Goal: Information Seeking & Learning: Learn about a topic

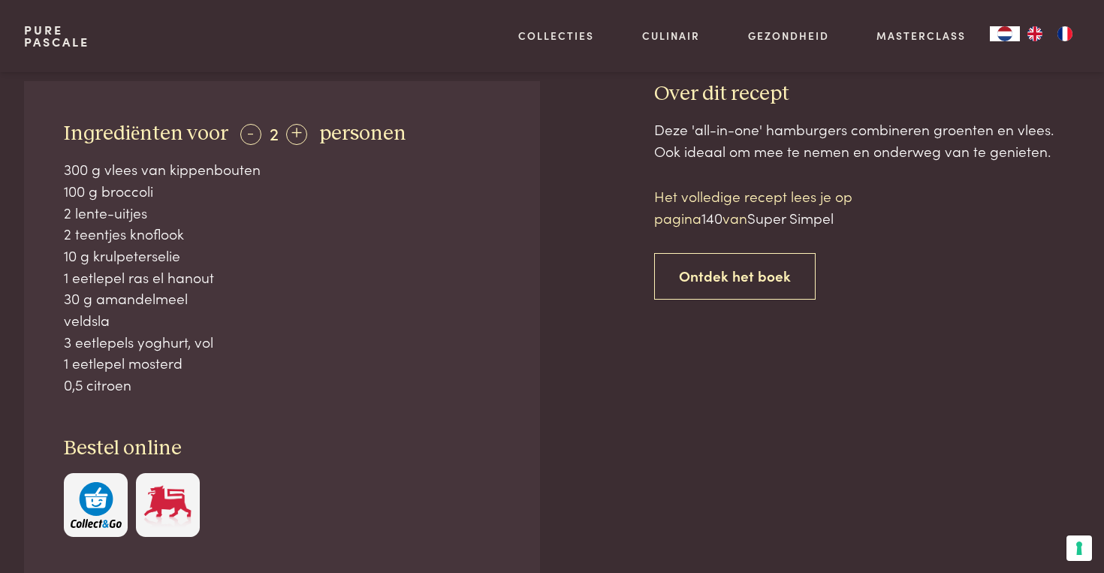
scroll to position [639, 0]
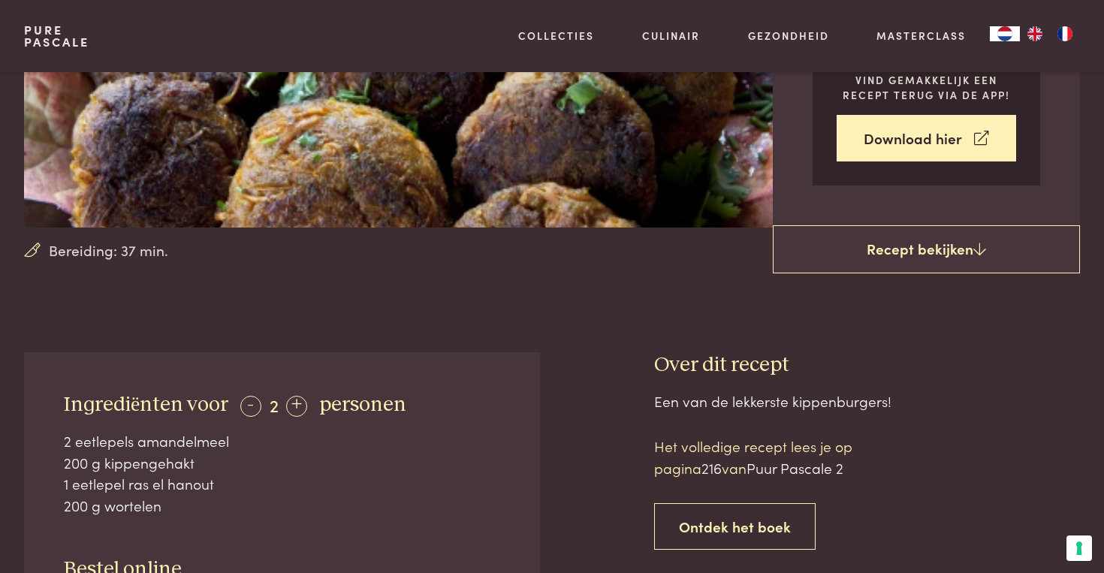
scroll to position [320, 0]
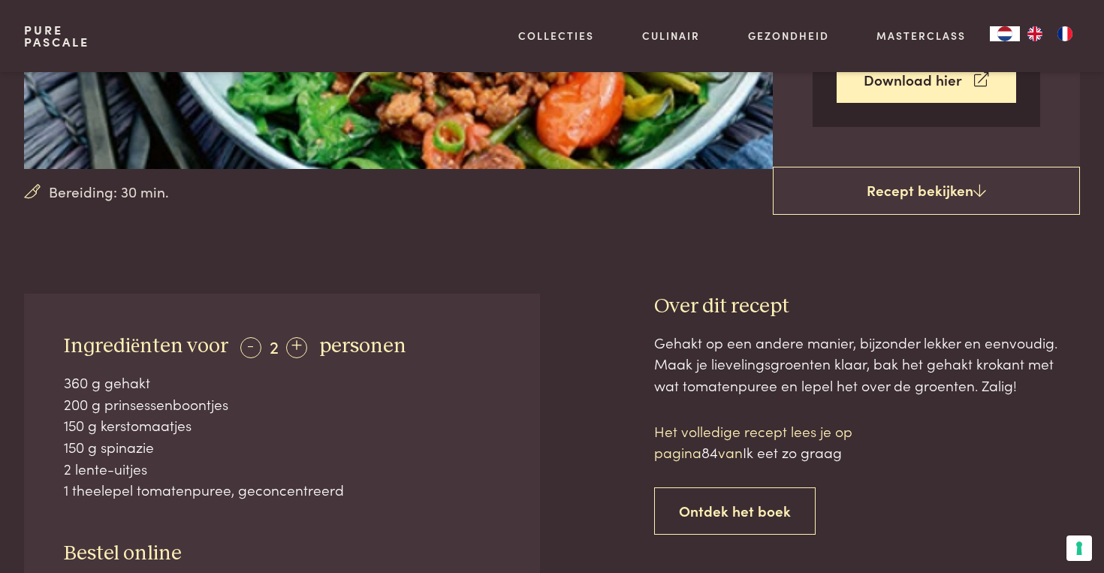
scroll to position [380, 0]
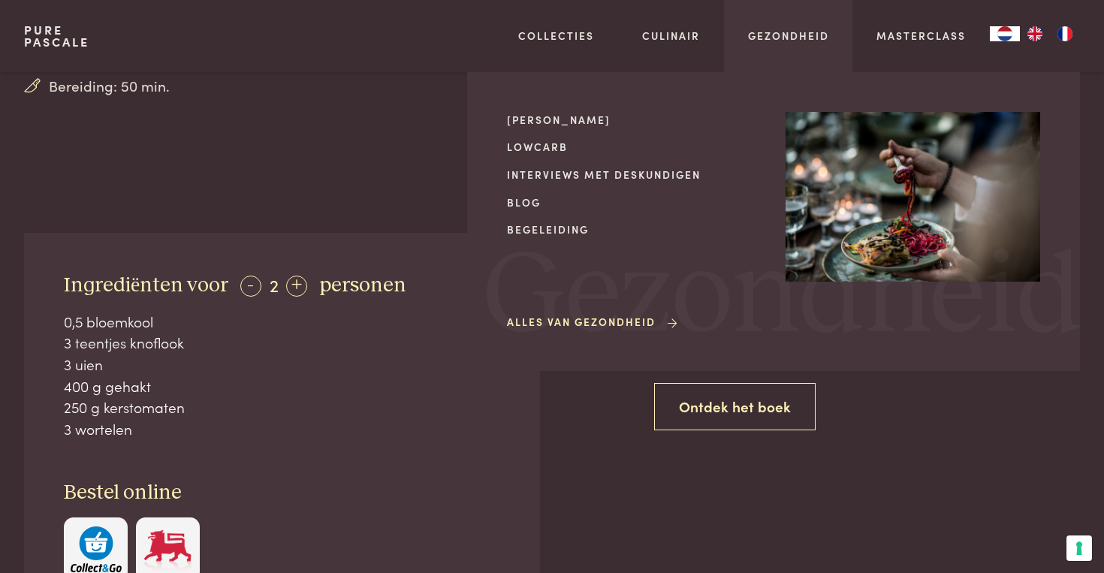
scroll to position [483, 0]
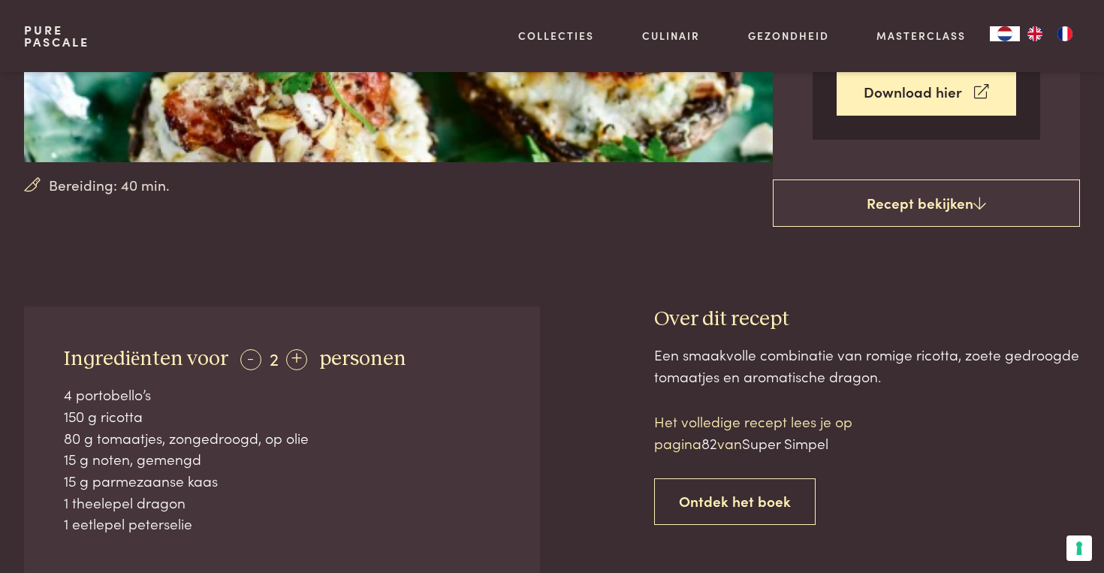
scroll to position [383, 0]
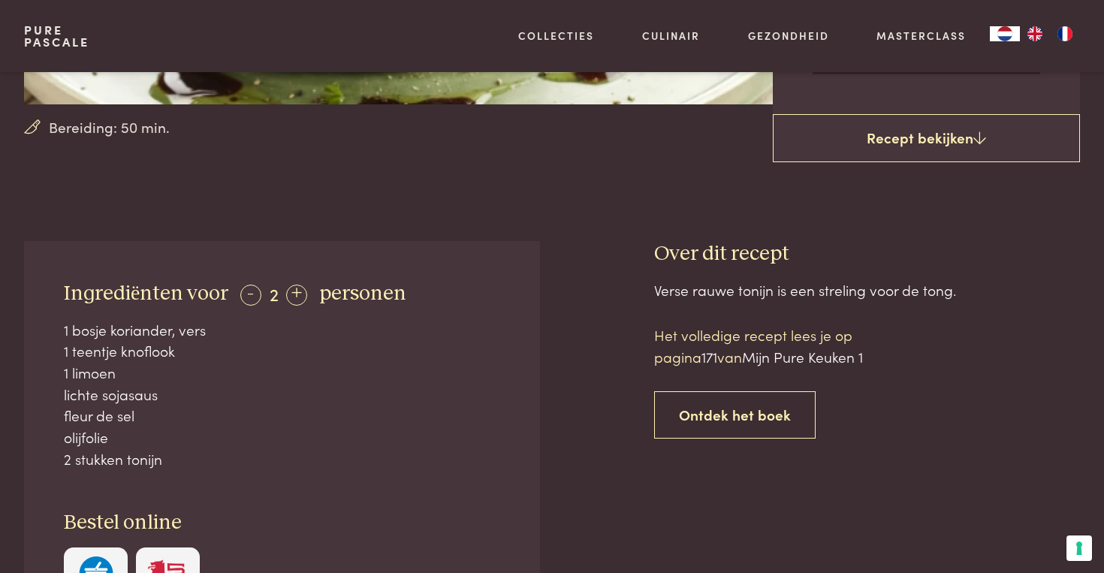
scroll to position [440, 0]
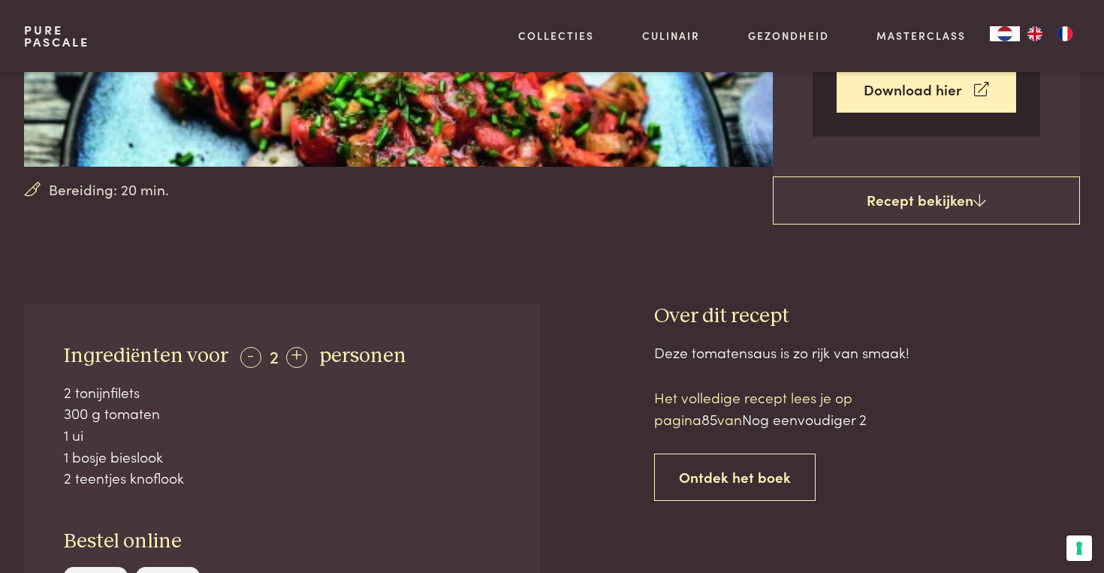
scroll to position [378, 0]
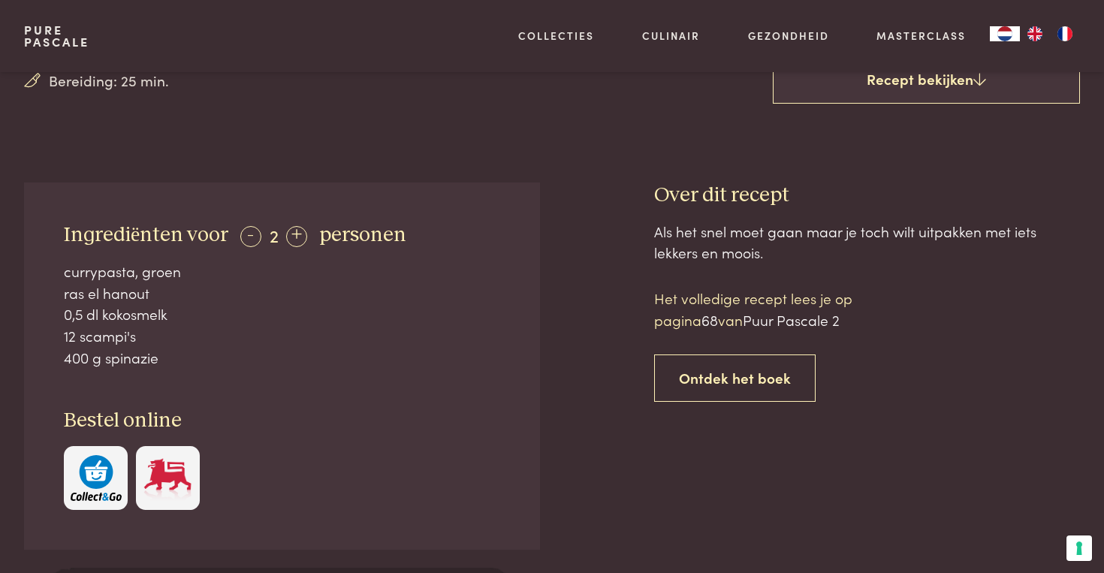
scroll to position [487, 0]
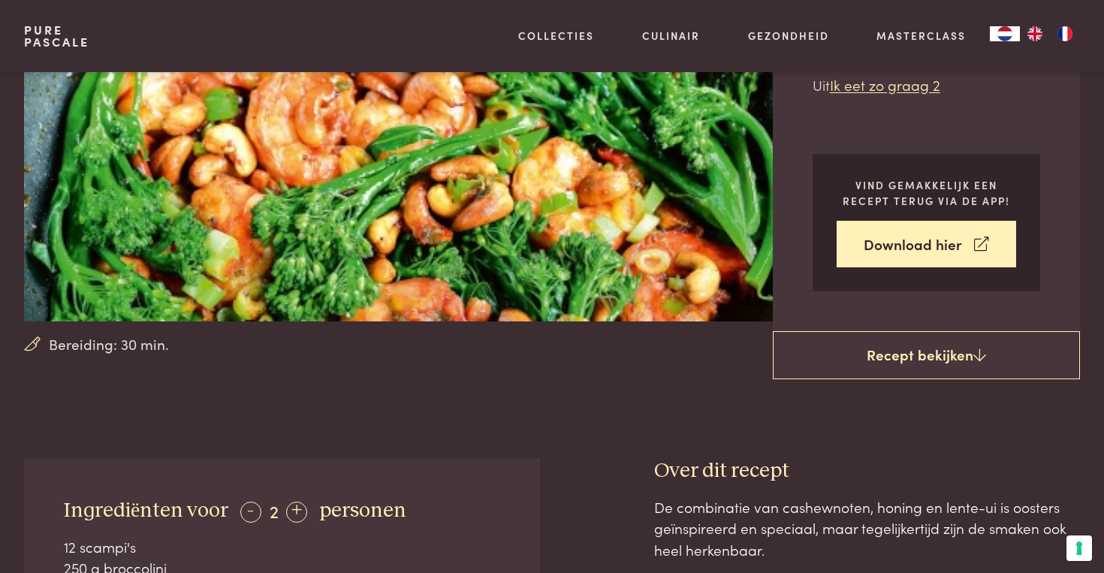
scroll to position [225, 0]
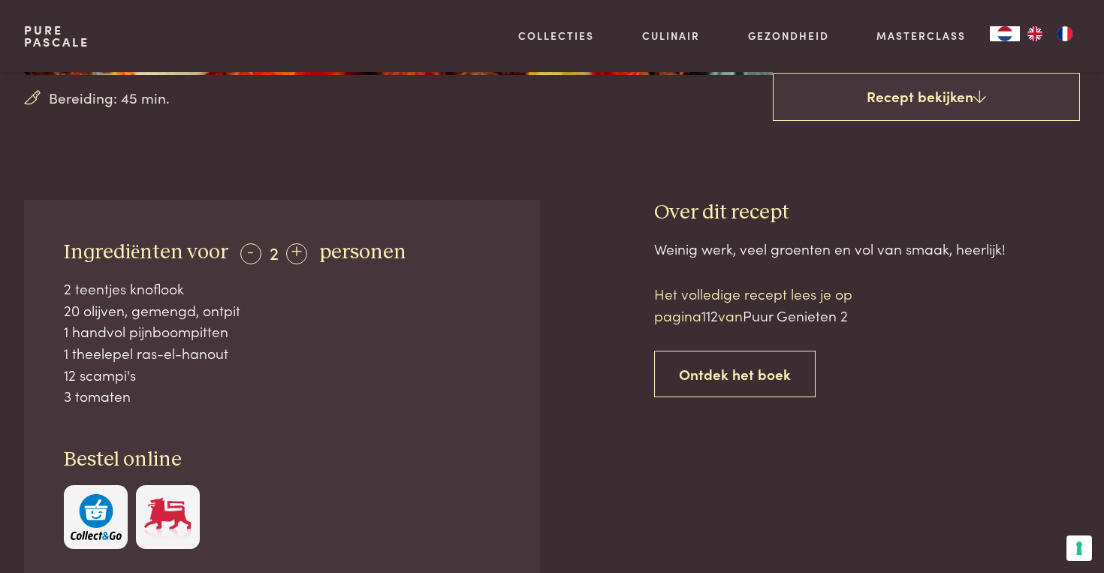
scroll to position [473, 0]
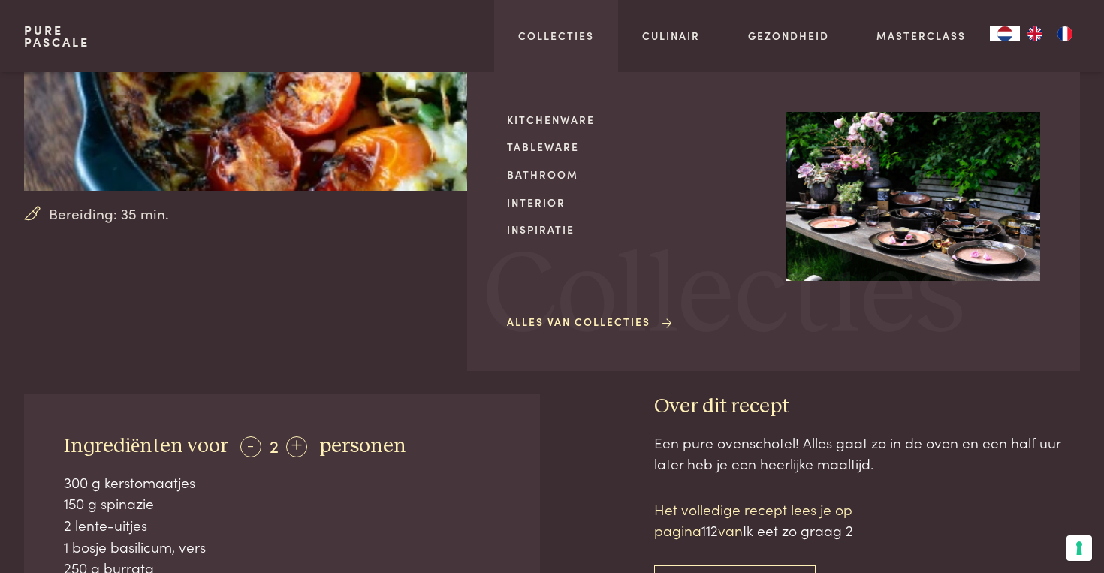
scroll to position [355, 0]
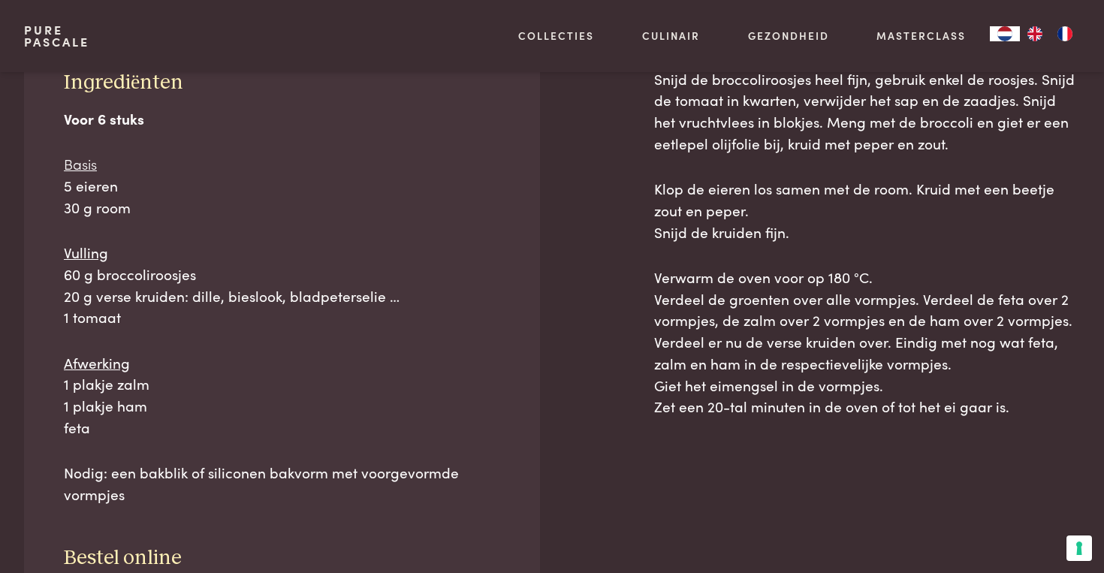
scroll to position [807, 0]
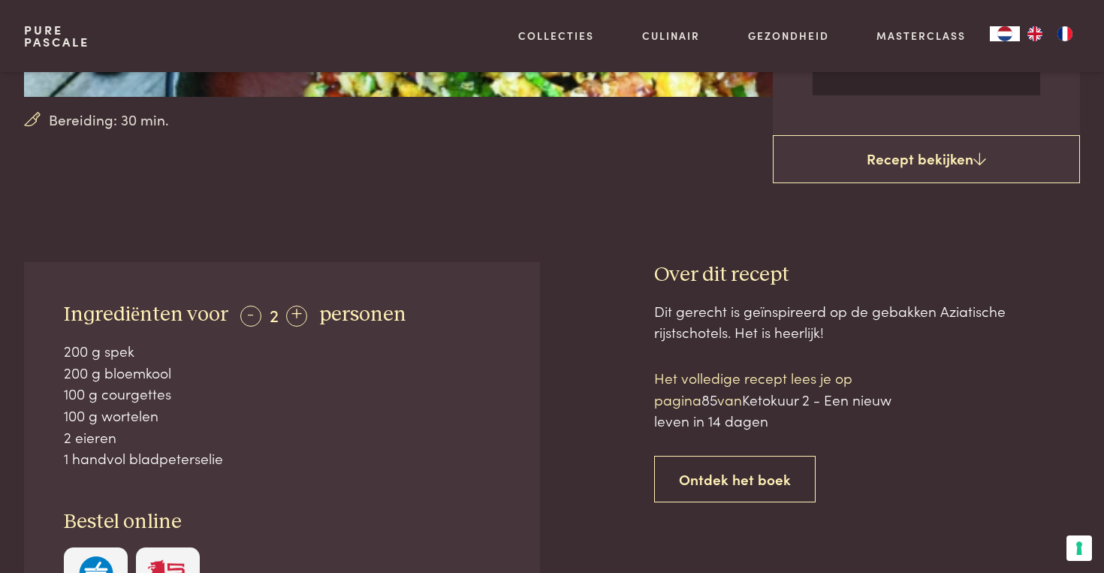
scroll to position [448, 0]
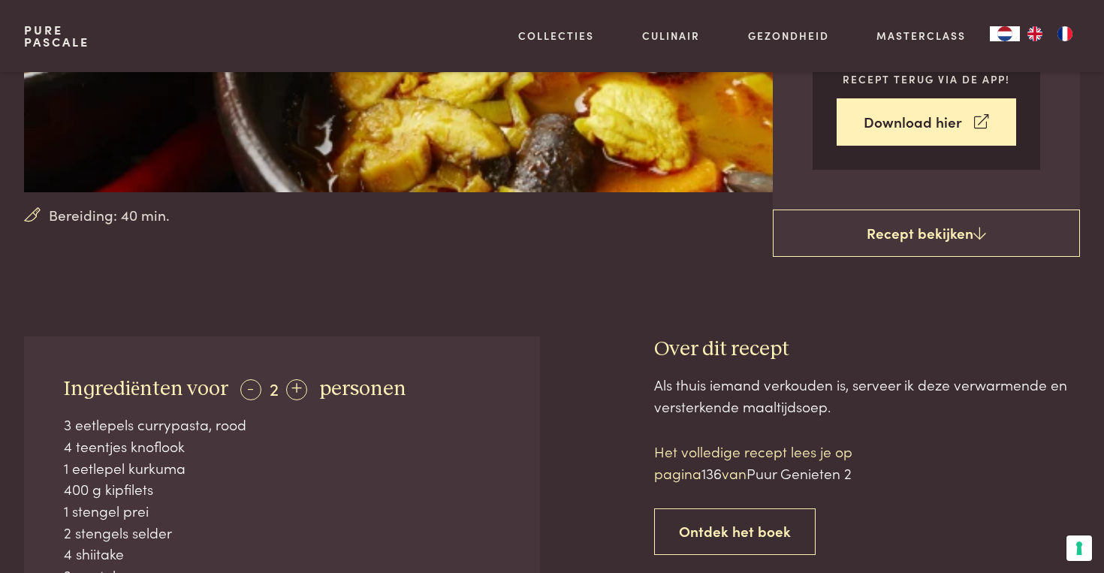
scroll to position [352, 0]
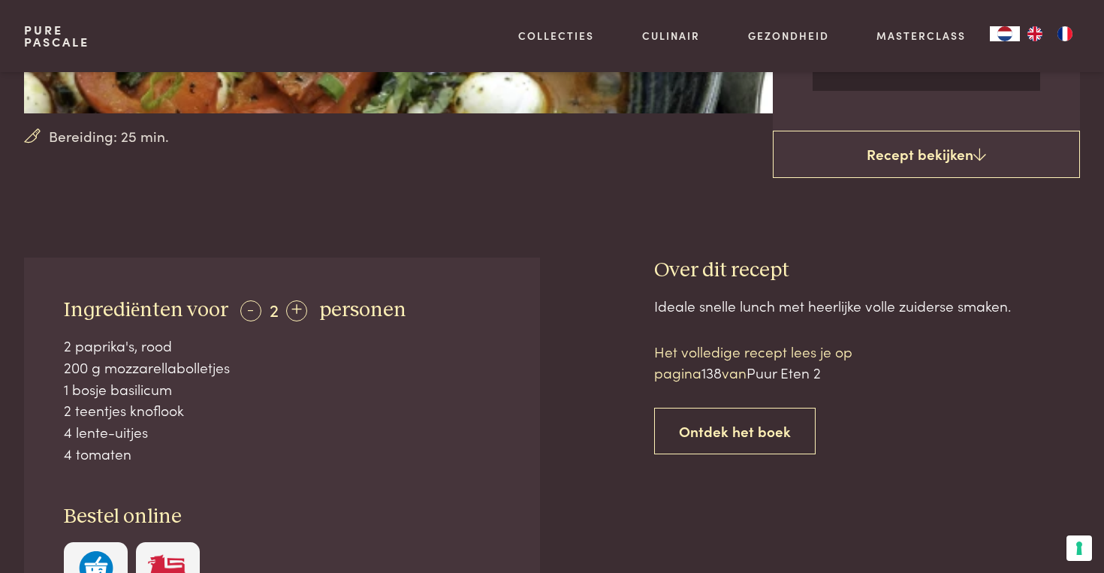
scroll to position [433, 0]
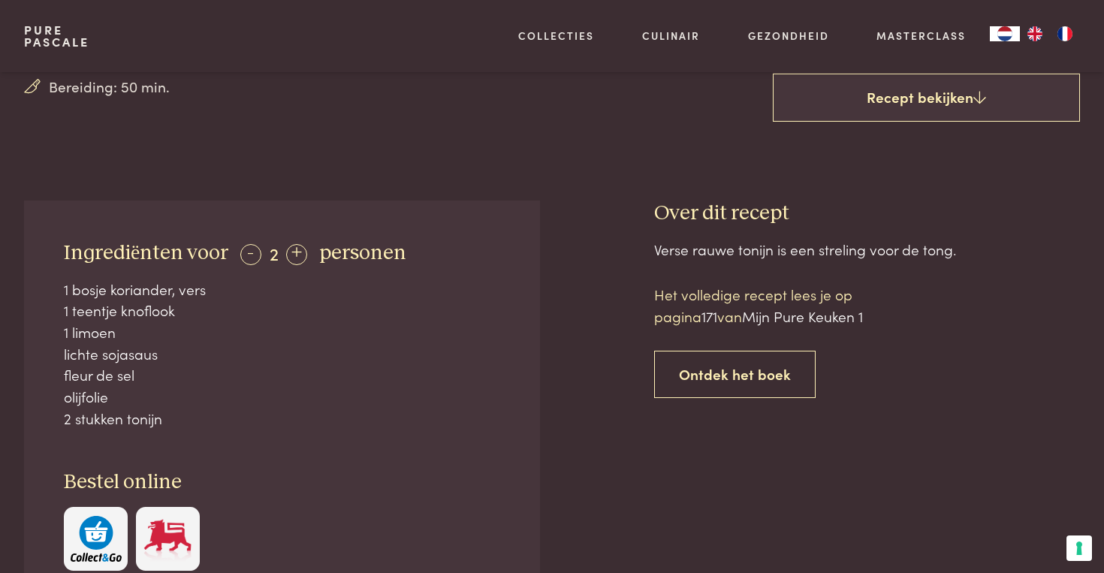
scroll to position [481, 0]
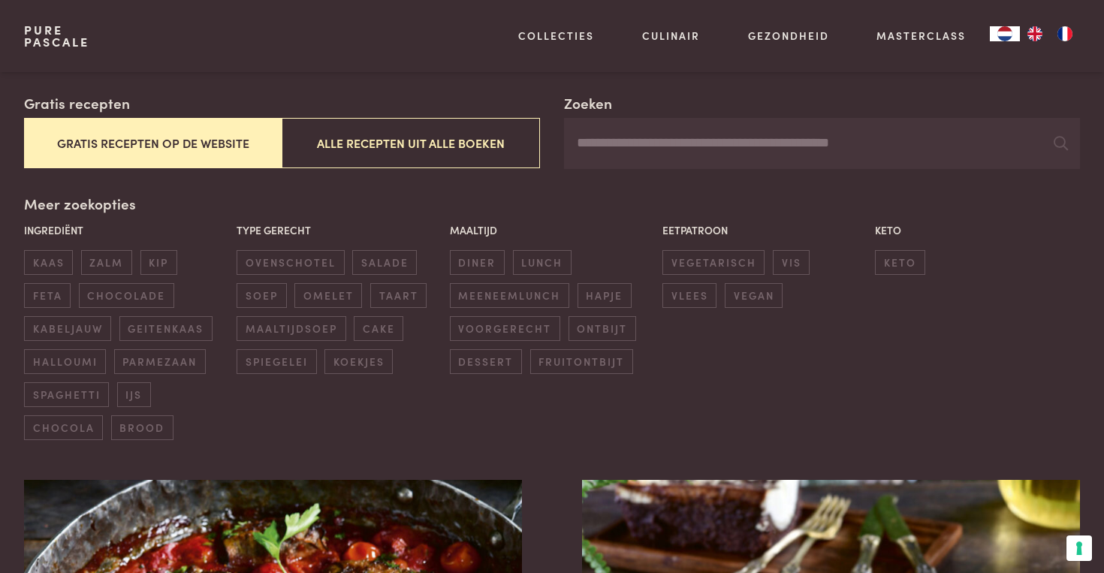
scroll to position [255, 0]
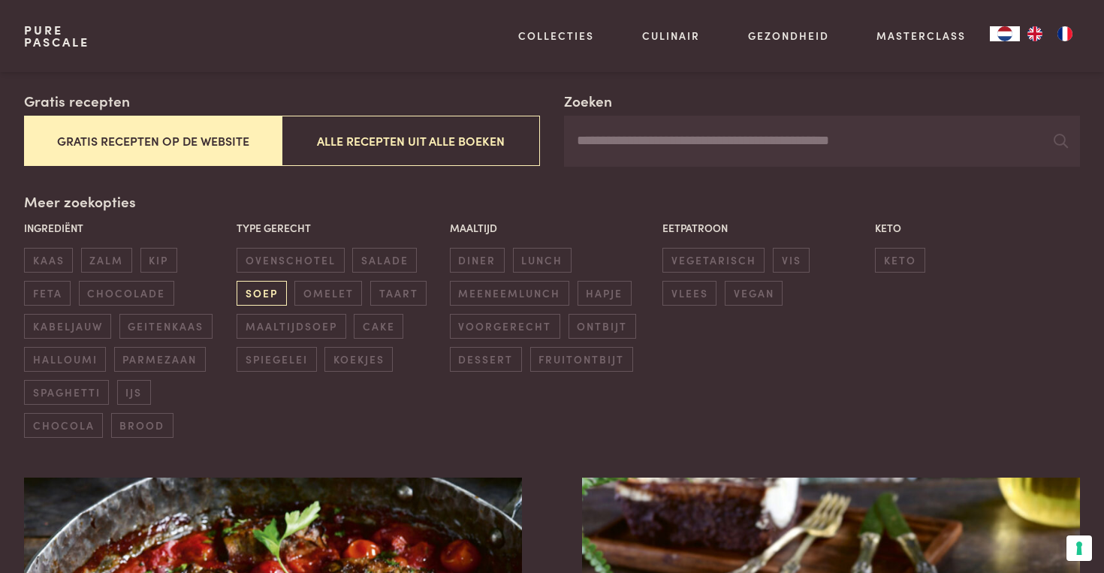
click at [259, 290] on span "soep" at bounding box center [262, 293] width 50 height 25
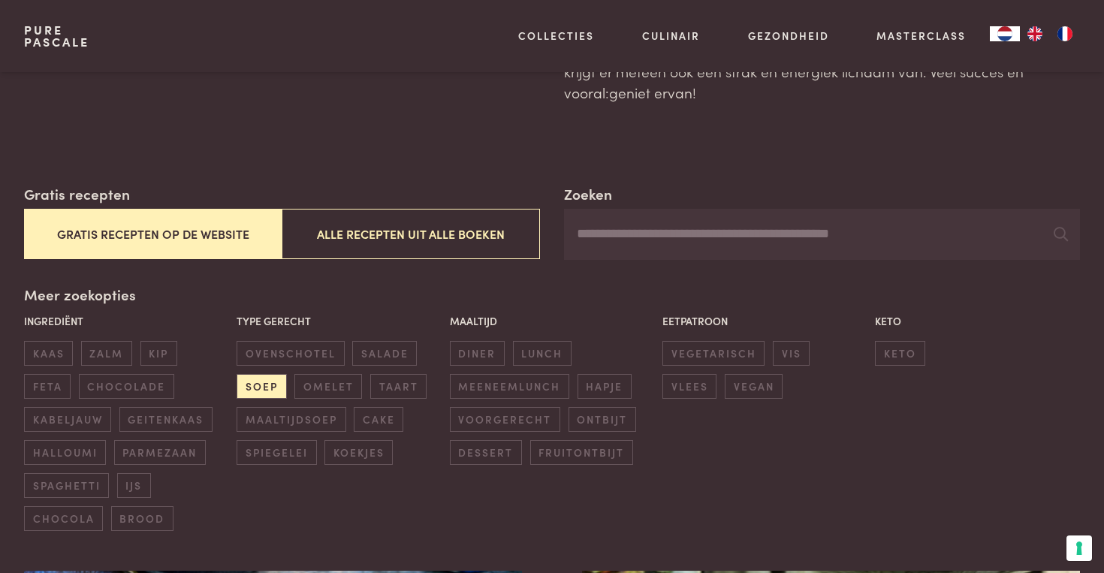
scroll to position [159, 0]
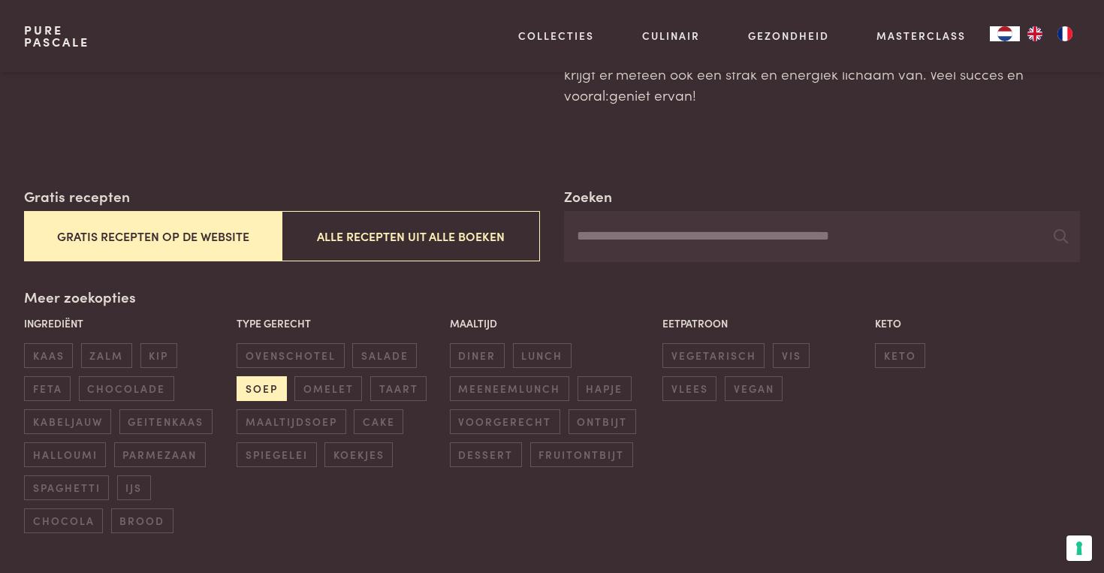
click at [252, 391] on span "soep" at bounding box center [262, 388] width 50 height 25
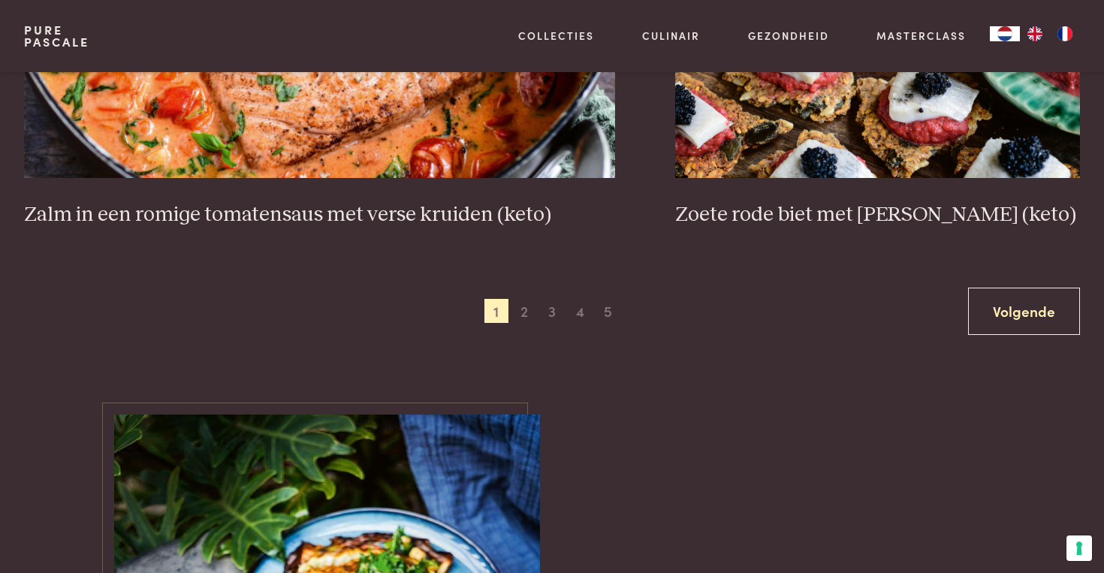
scroll to position [2934, 0]
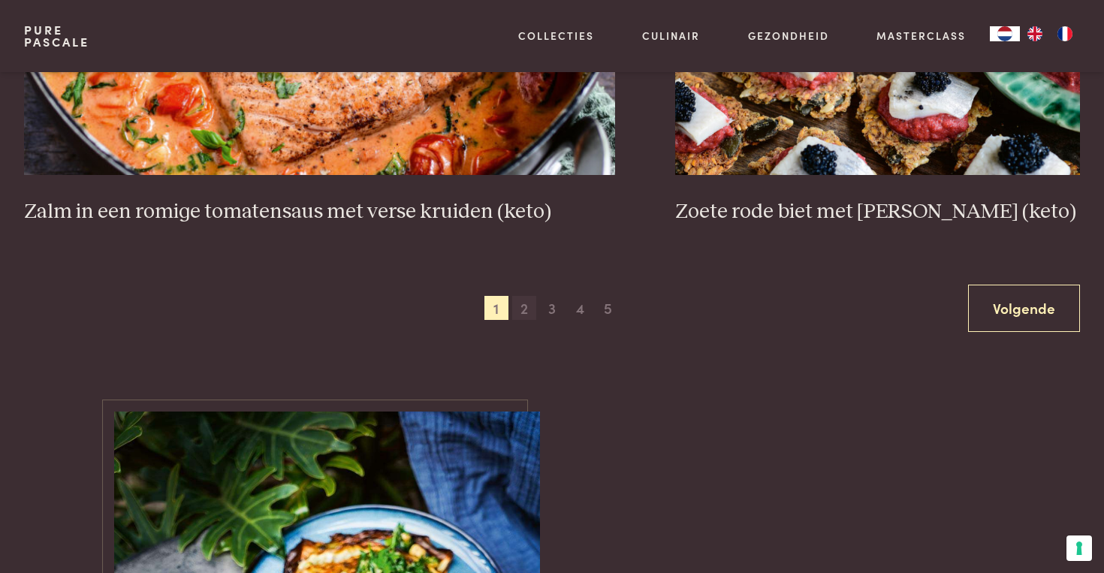
click at [522, 302] on span "2" at bounding box center [524, 308] width 24 height 24
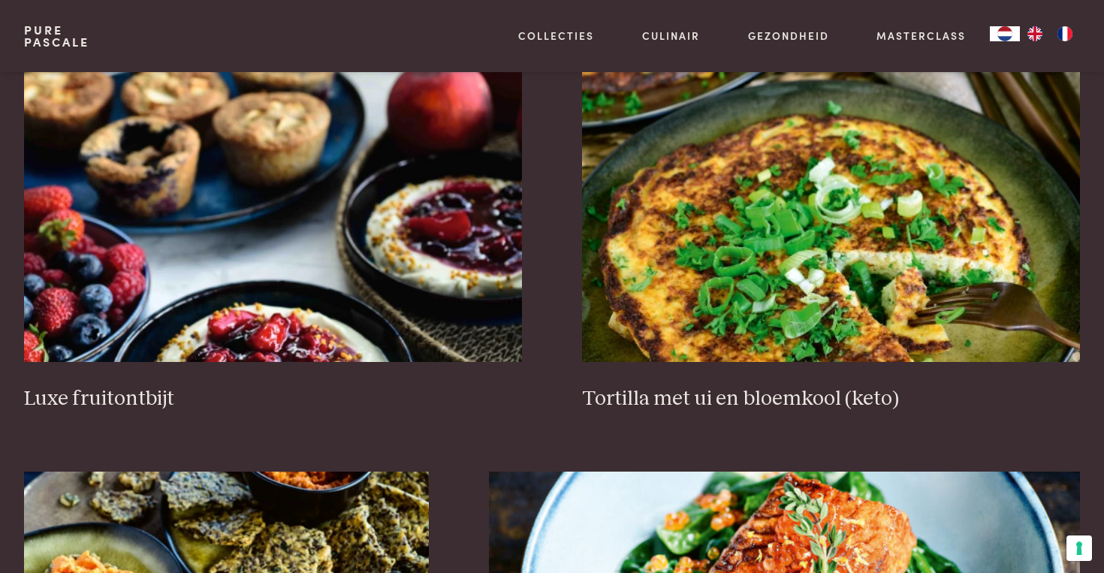
scroll to position [1955, 0]
